Goal: Task Accomplishment & Management: Manage account settings

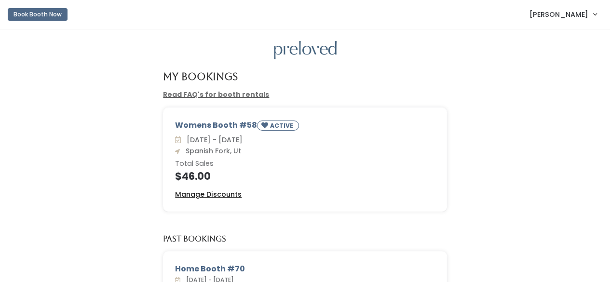
drag, startPoint x: 191, startPoint y: 193, endPoint x: 199, endPoint y: 192, distance: 8.3
click at [191, 193] on u "Manage Discounts" at bounding box center [208, 195] width 67 height 10
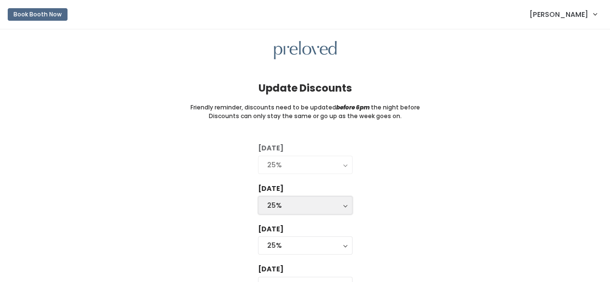
click at [284, 205] on div "25%" at bounding box center [305, 205] width 76 height 11
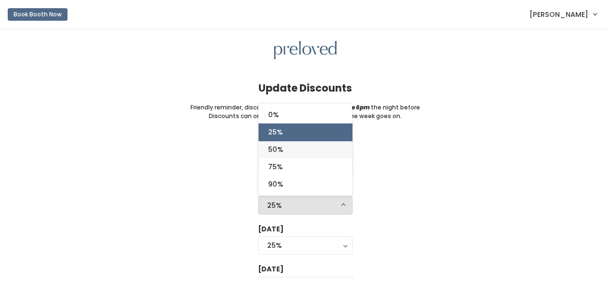
click at [283, 148] on span "50%" at bounding box center [275, 149] width 15 height 11
select select "50%"
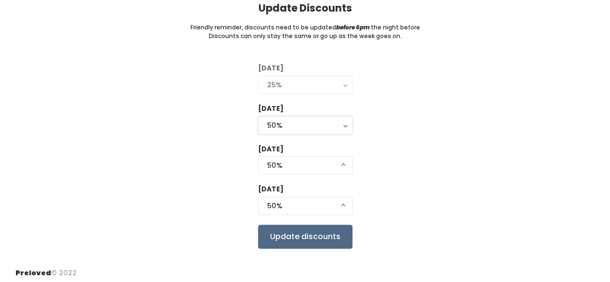
scroll to position [83, 0]
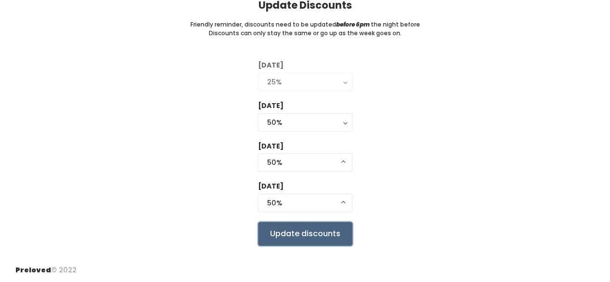
click at [306, 229] on input "Update discounts" at bounding box center [305, 234] width 95 height 24
